Goal: Find specific page/section: Find specific page/section

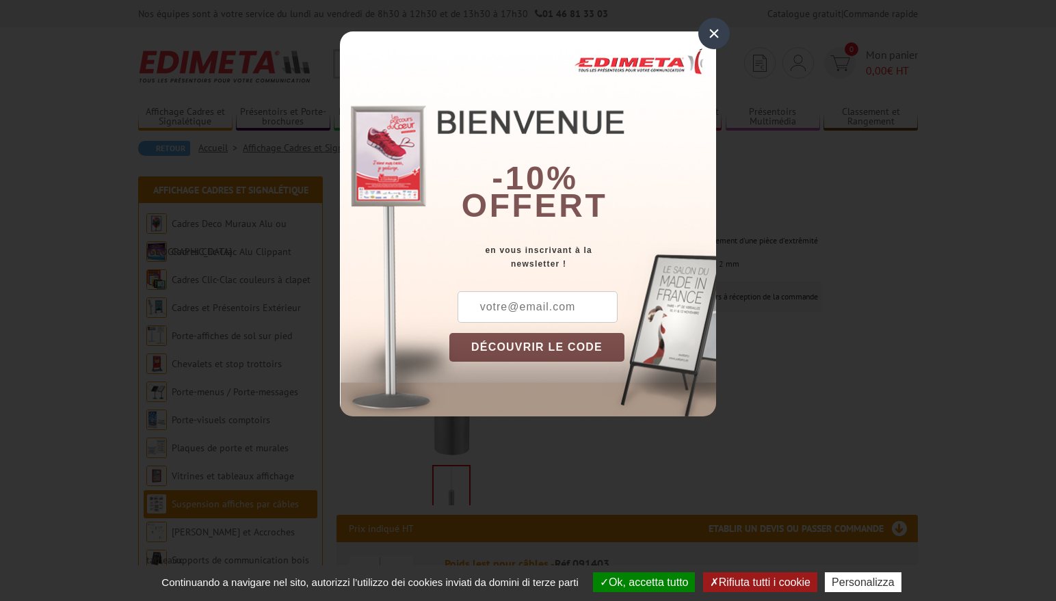
click at [707, 36] on div "×" at bounding box center [713, 33] width 31 height 31
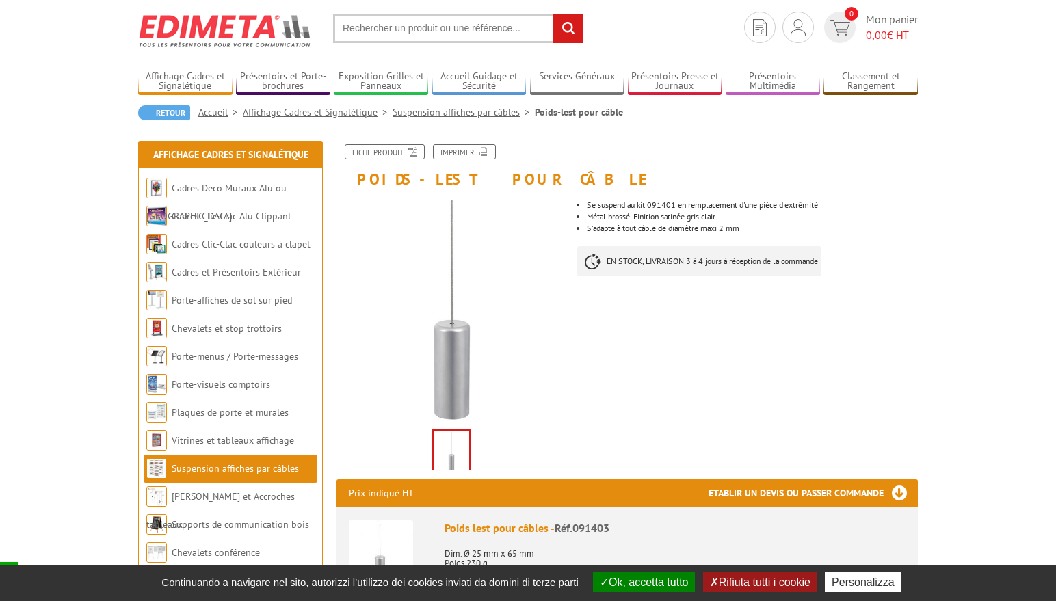
scroll to position [68, 0]
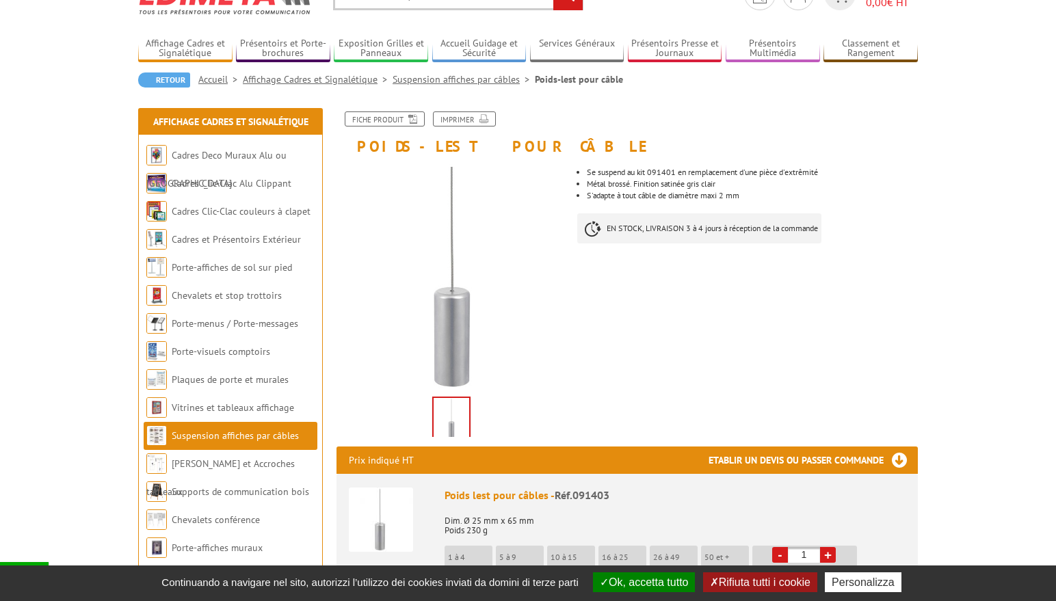
click at [443, 412] on img at bounding box center [452, 419] width 36 height 42
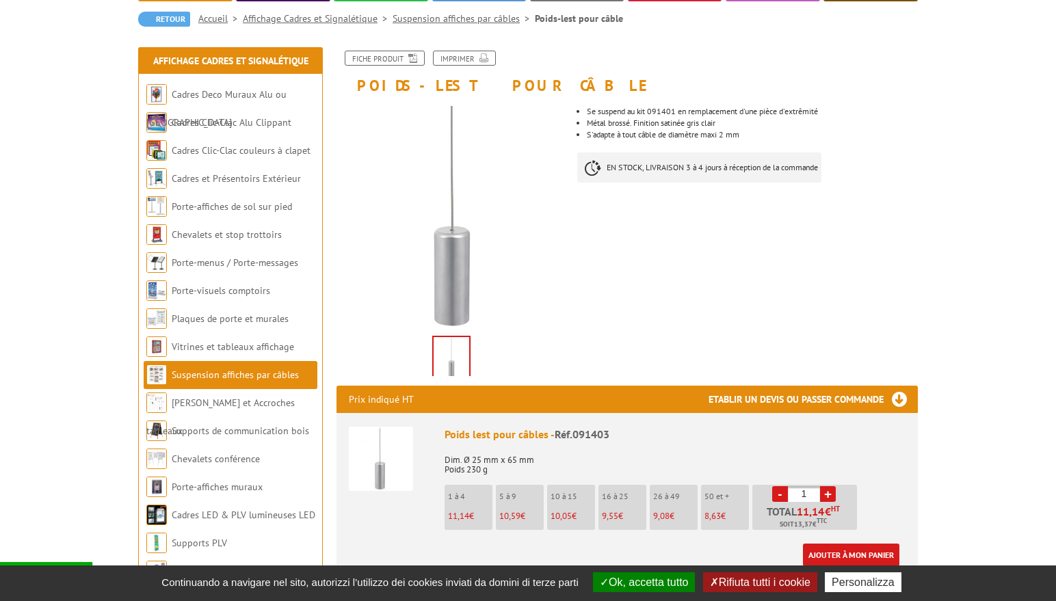
scroll to position [205, 0]
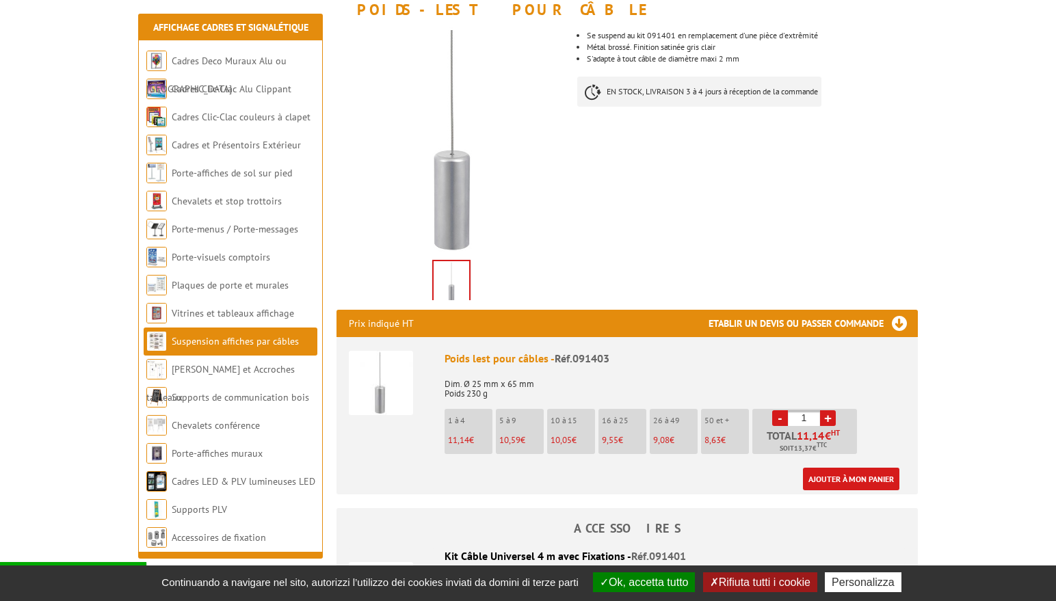
click at [388, 380] on img at bounding box center [381, 383] width 64 height 64
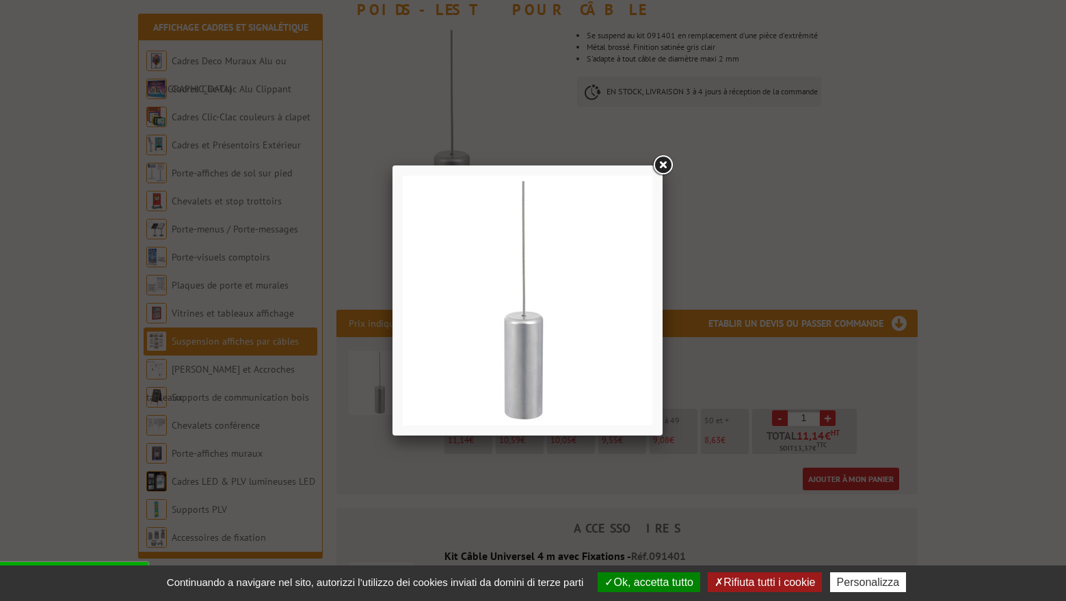
click at [667, 159] on link at bounding box center [662, 165] width 25 height 25
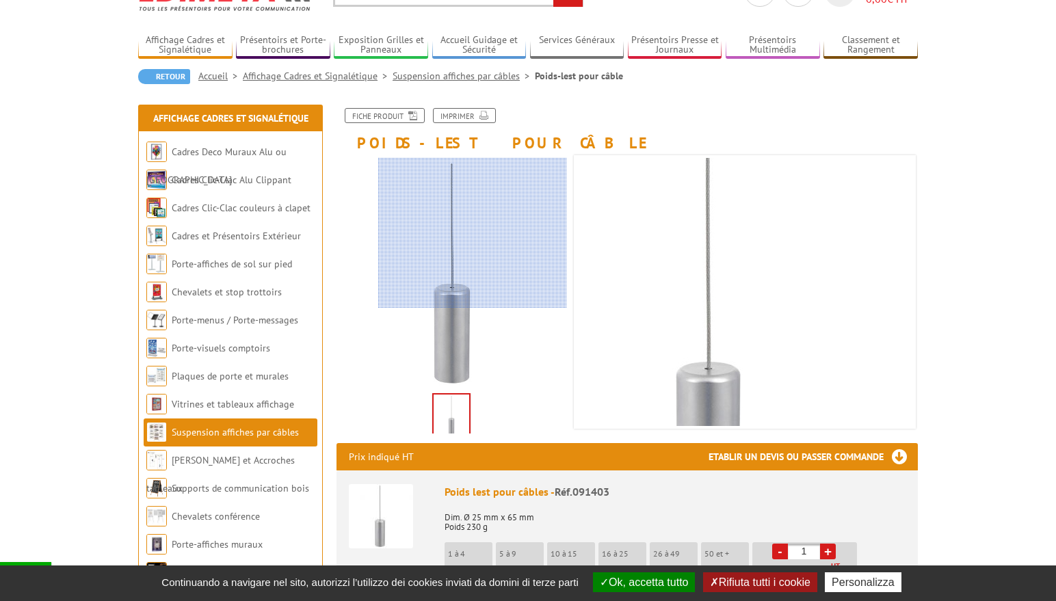
scroll to position [137, 0]
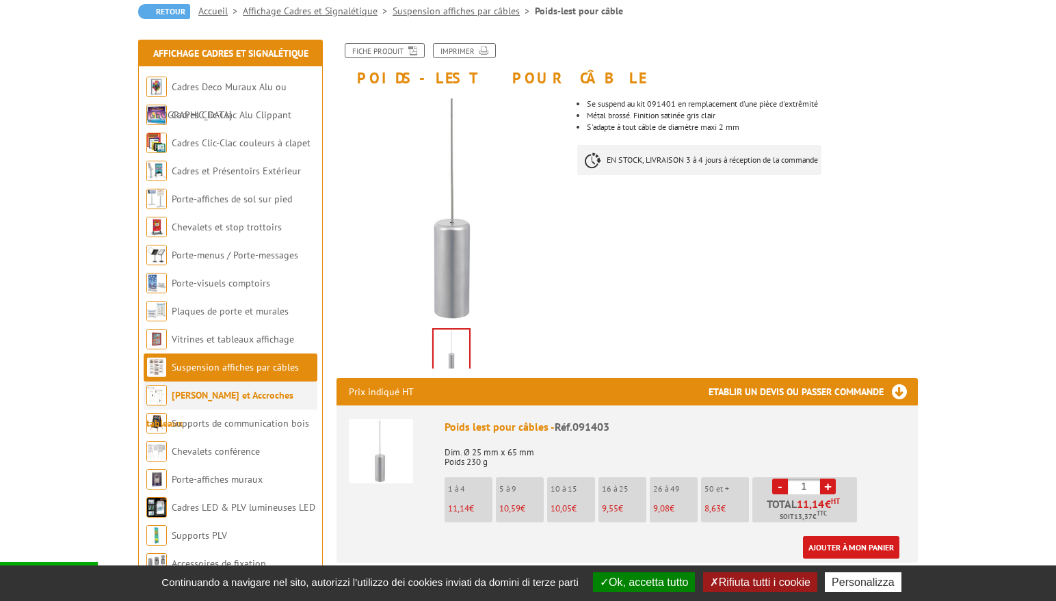
click at [222, 388] on li "[PERSON_NAME] et Accroches tableaux" at bounding box center [231, 396] width 174 height 28
click at [221, 392] on link "[PERSON_NAME] et Accroches tableaux" at bounding box center [219, 409] width 147 height 40
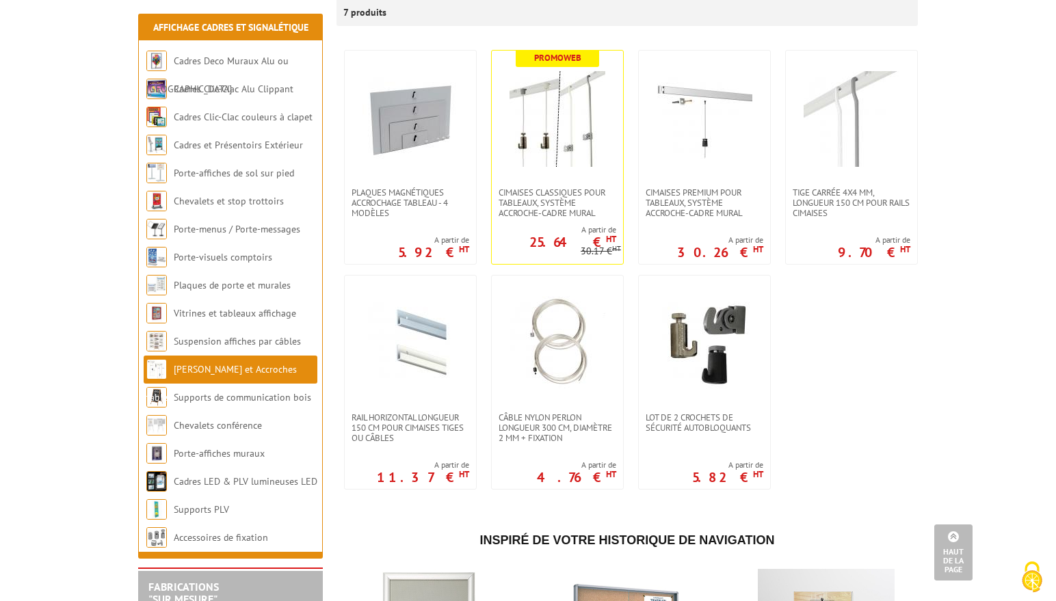
scroll to position [205, 0]
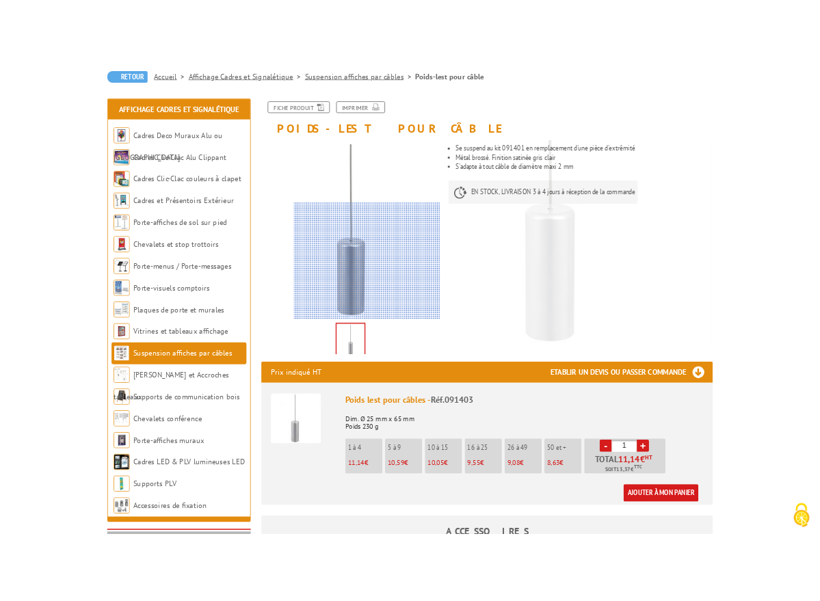
scroll to position [137, 0]
